Goal: Task Accomplishment & Management: Manage account settings

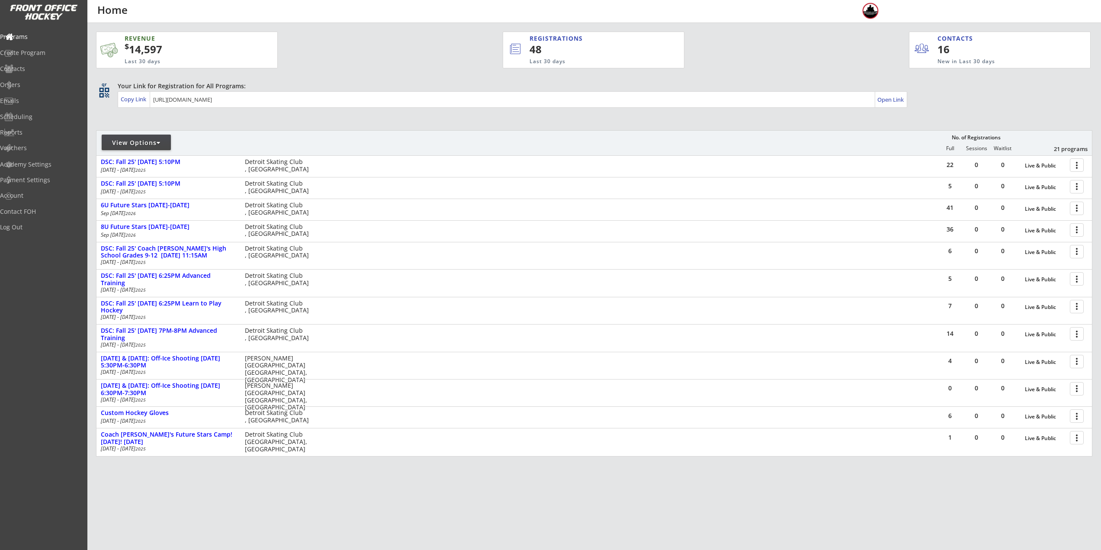
click at [143, 141] on div "View Options" at bounding box center [136, 142] width 69 height 9
select select ""Upcoming Programs""
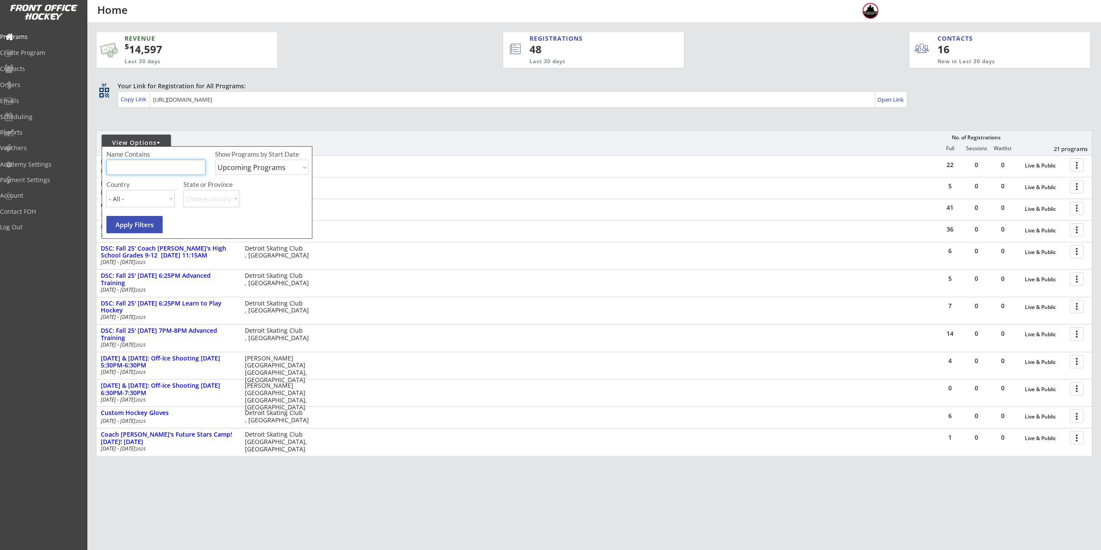
click at [162, 173] on input "input" at bounding box center [155, 167] width 99 height 15
click at [38, 74] on div "Contacts" at bounding box center [41, 69] width 82 height 15
select select ""Players""
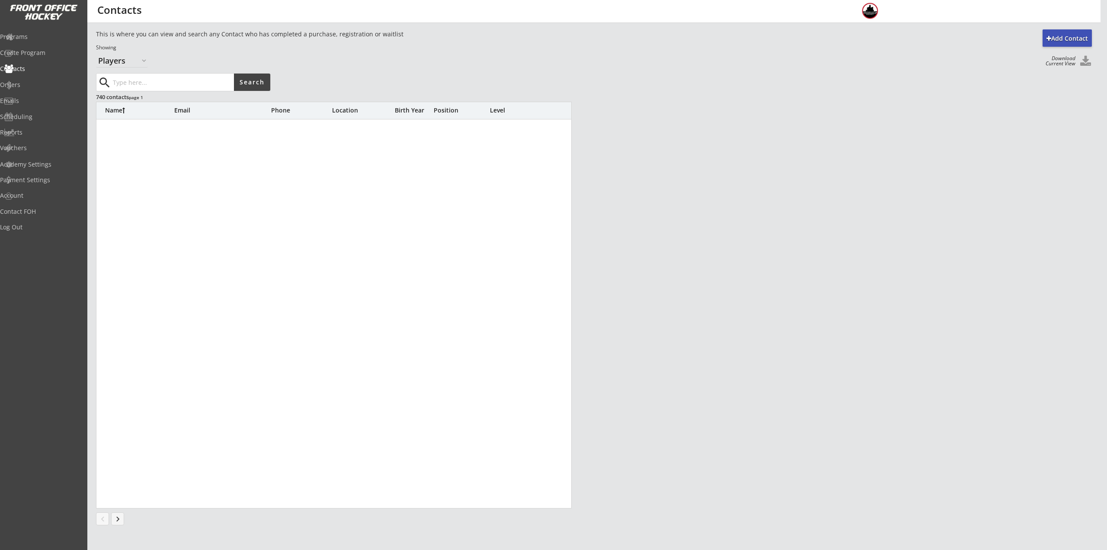
click at [185, 80] on input "input" at bounding box center [172, 82] width 123 height 17
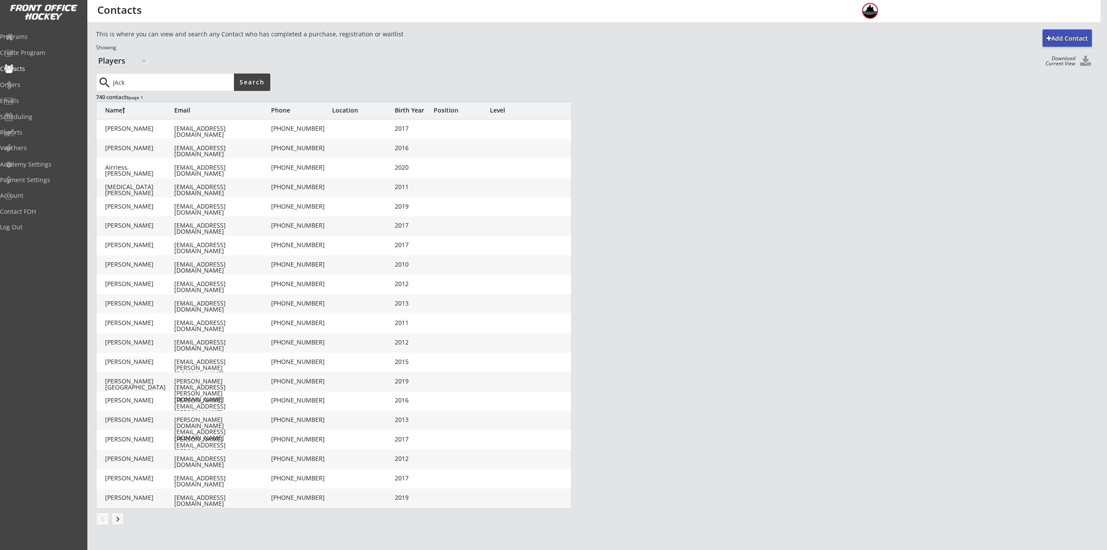
type input "JAck"
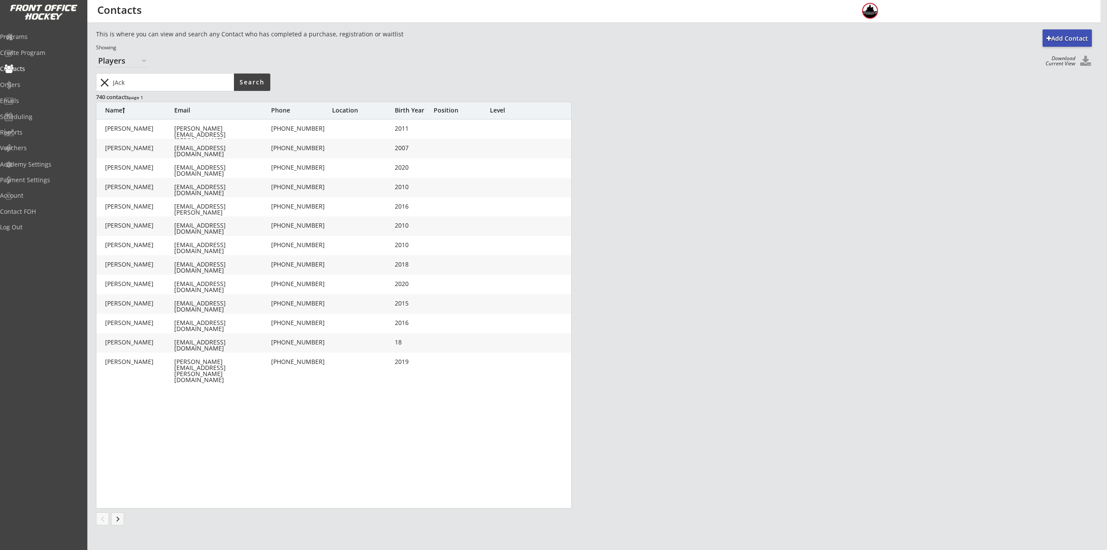
click at [155, 189] on div "[PERSON_NAME]" at bounding box center [139, 187] width 69 height 6
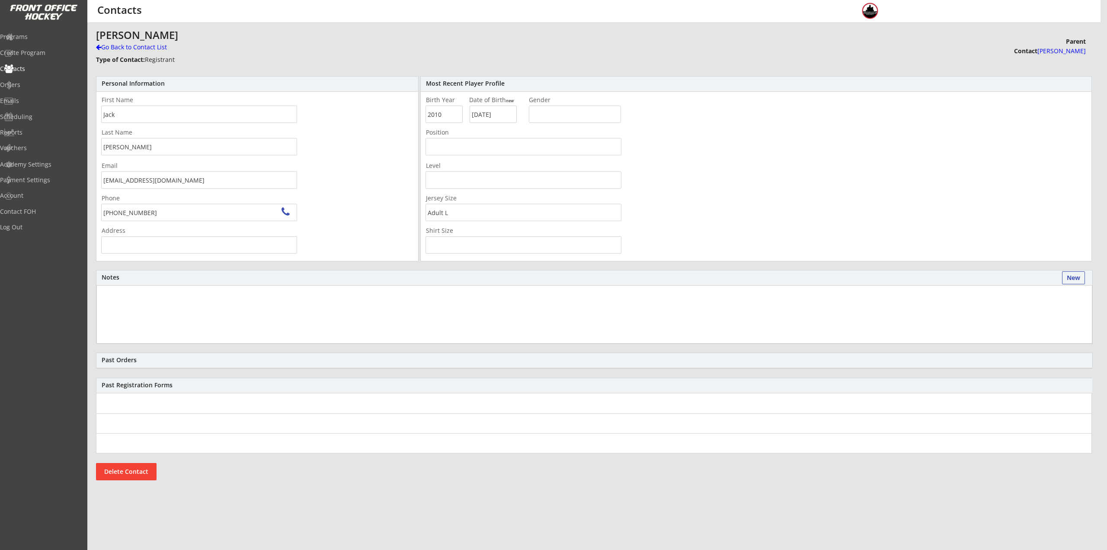
type input "[STREET_ADDRESS]"
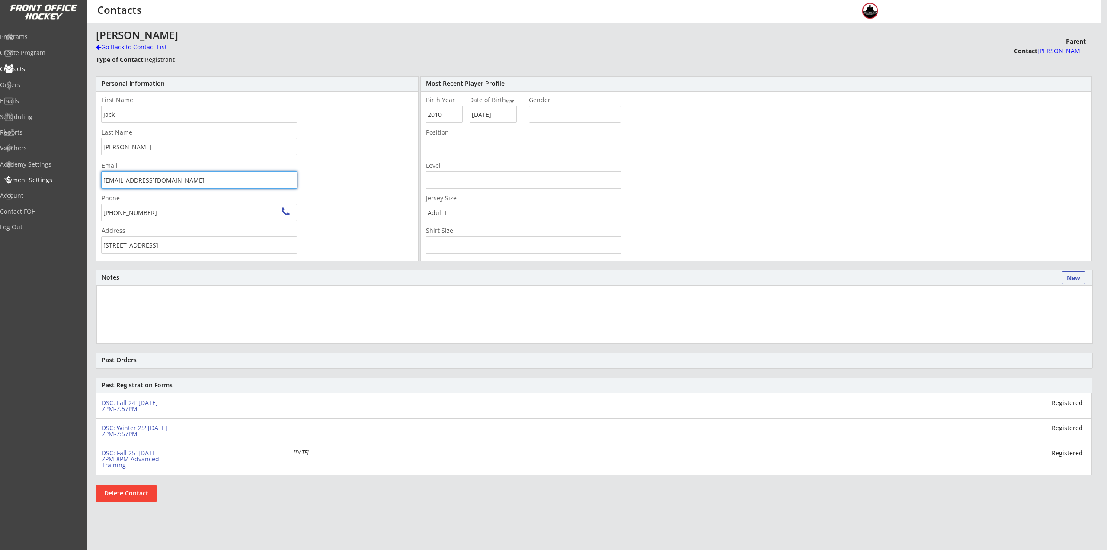
drag, startPoint x: 186, startPoint y: 176, endPoint x: 48, endPoint y: 178, distance: 137.1
click at [49, 178] on body "REVENUE $ 14,597 Last 30 days REGISTRATIONS 48 Last 30 days CONTACTS 16 New in …" at bounding box center [553, 275] width 1107 height 550
click at [60, 64] on div "Contacts" at bounding box center [41, 69] width 82 height 15
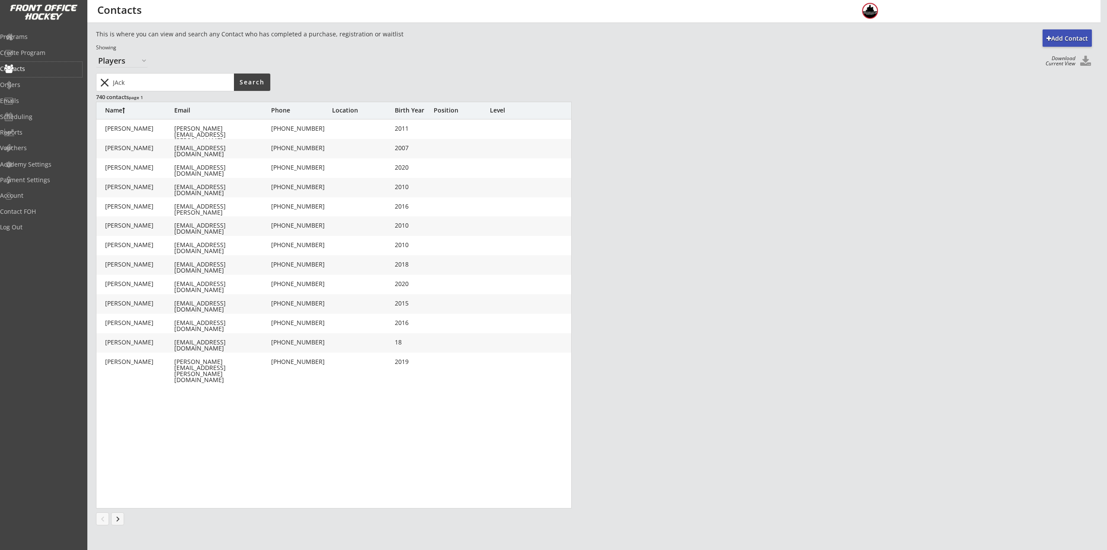
click at [171, 259] on div "[PERSON_NAME] [PERSON_NAME][EMAIL_ADDRESS][DOMAIN_NAME] [PHONE_NUMBER] 2018" at bounding box center [334, 264] width 476 height 19
type input "Jack"
type input "[PERSON_NAME]"
type input "[EMAIL_ADDRESS][DOMAIN_NAME]"
type input "[PHONE_NUMBER]"
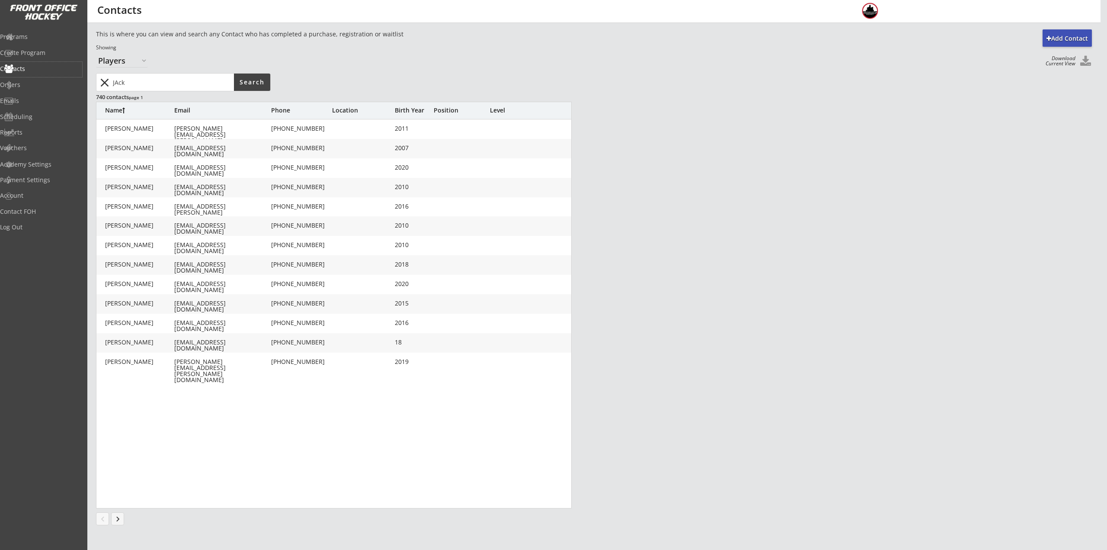
type input "2018"
type input "[DATE]"
type input "Youth L/XL"
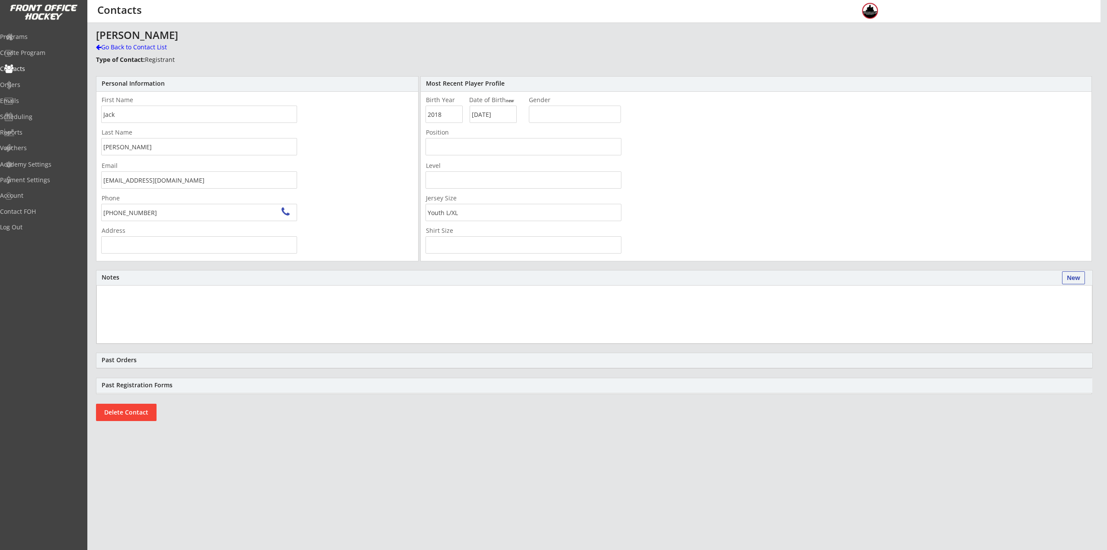
type input "[STREET_ADDRESS][PERSON_NAME]"
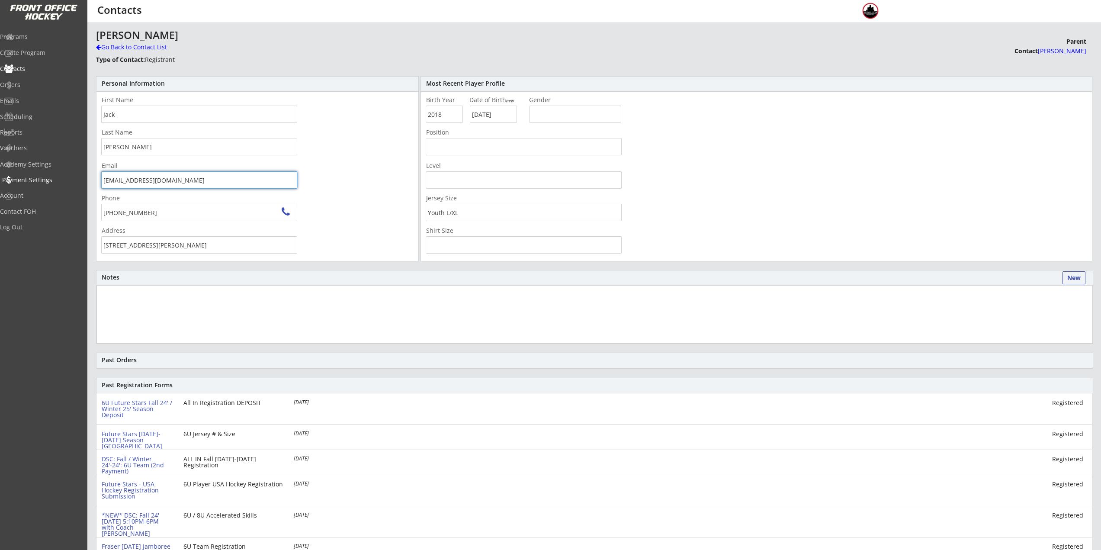
drag, startPoint x: 191, startPoint y: 181, endPoint x: 82, endPoint y: 178, distance: 109.0
click at [82, 178] on body "REVENUE $ 14,597 Last 30 days REGISTRATIONS 48 Last 30 days CONTACTS 16 New in …" at bounding box center [550, 275] width 1101 height 550
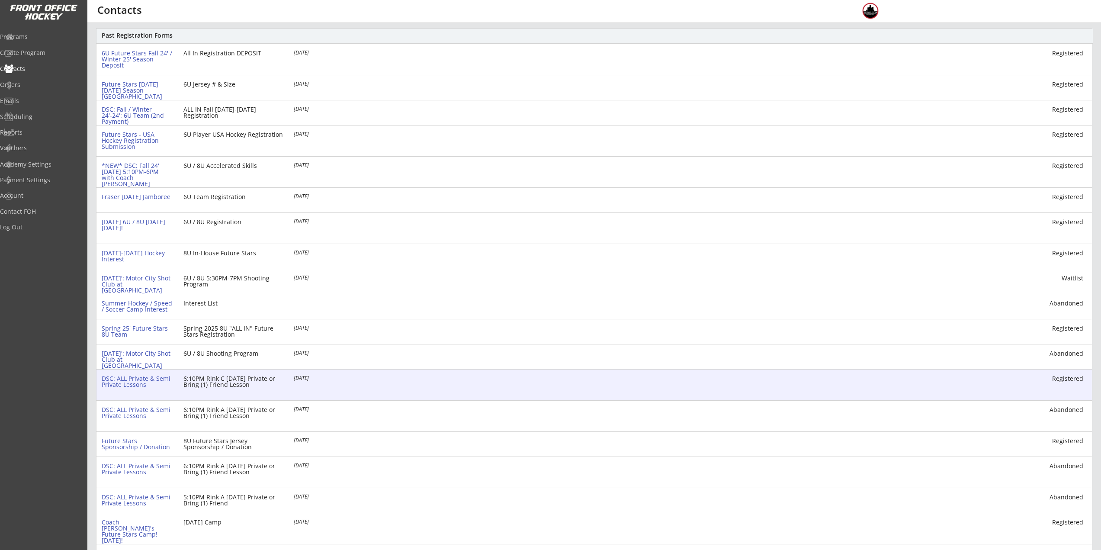
scroll to position [326, 0]
